Goal: Task Accomplishment & Management: Manage account settings

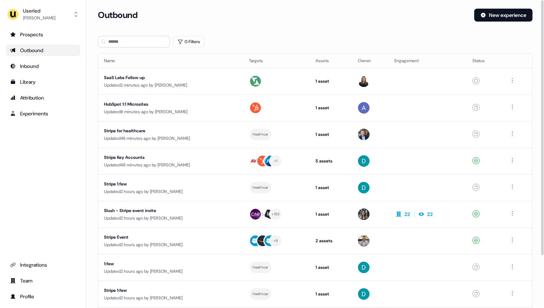
click at [224, 26] on div "Outbound New experience" at bounding box center [315, 20] width 435 height 22
click at [209, 22] on div "Outbound New experience" at bounding box center [315, 20] width 435 height 22
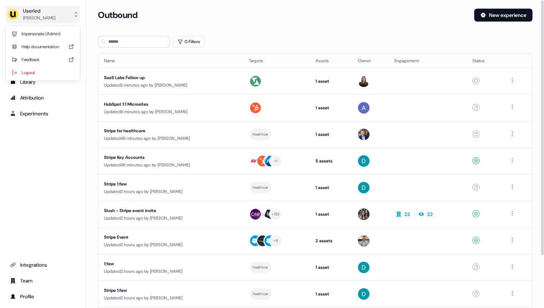
click at [62, 21] on button "Userled [PERSON_NAME]" at bounding box center [43, 14] width 74 height 17
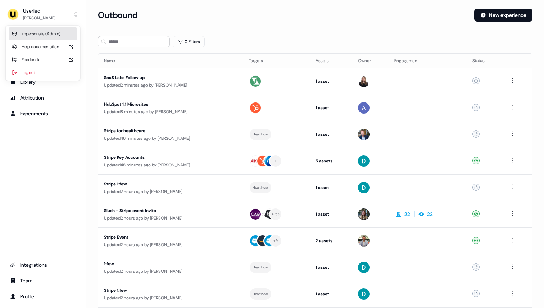
click at [60, 33] on div "Impersonate (Admin)" at bounding box center [43, 33] width 68 height 13
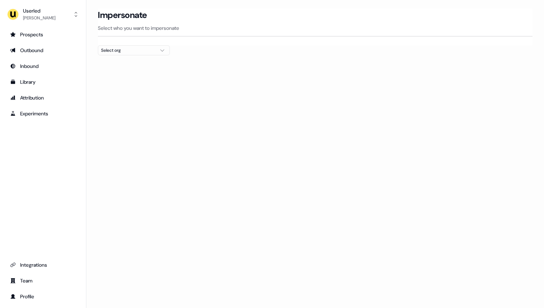
click at [134, 48] on div "Select org" at bounding box center [128, 50] width 54 height 7
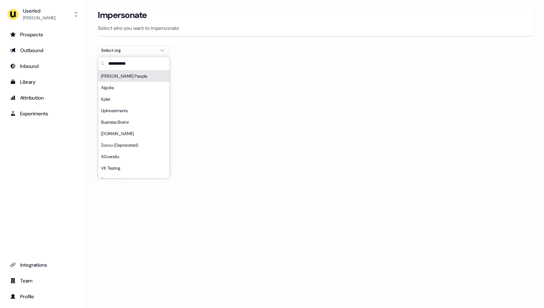
click at [126, 66] on input "text" at bounding box center [138, 63] width 63 height 13
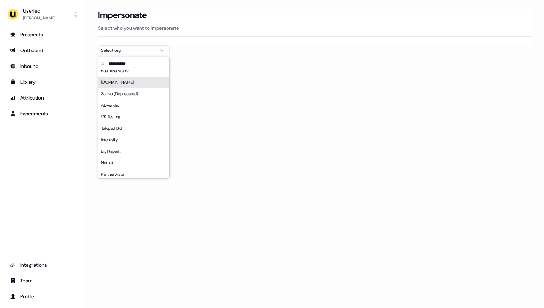
scroll to position [61, 0]
click at [118, 132] on div "Intentsify" at bounding box center [133, 131] width 71 height 12
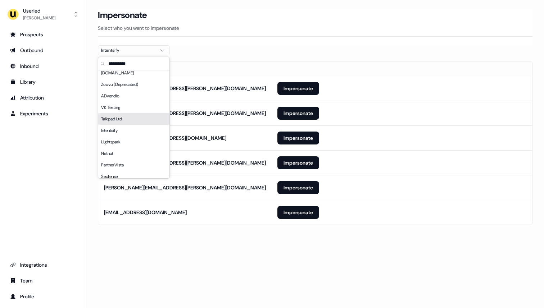
click at [308, 61] on div at bounding box center [315, 58] width 435 height 6
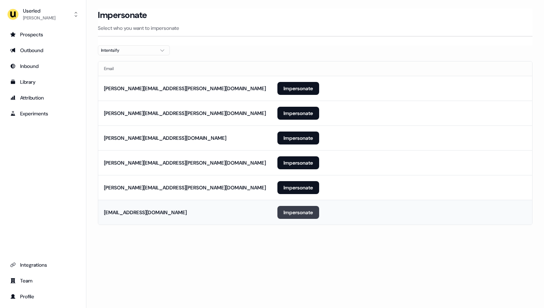
click at [293, 213] on button "Impersonate" at bounding box center [298, 212] width 42 height 13
